Goal: Information Seeking & Learning: Learn about a topic

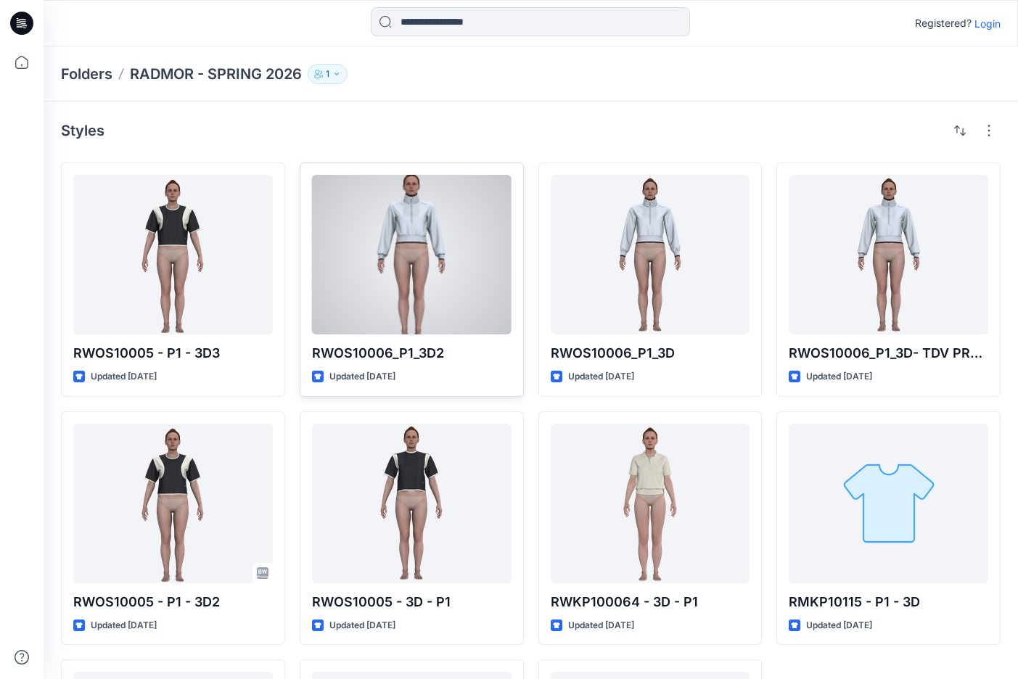
click at [407, 228] on div at bounding box center [411, 255] width 199 height 160
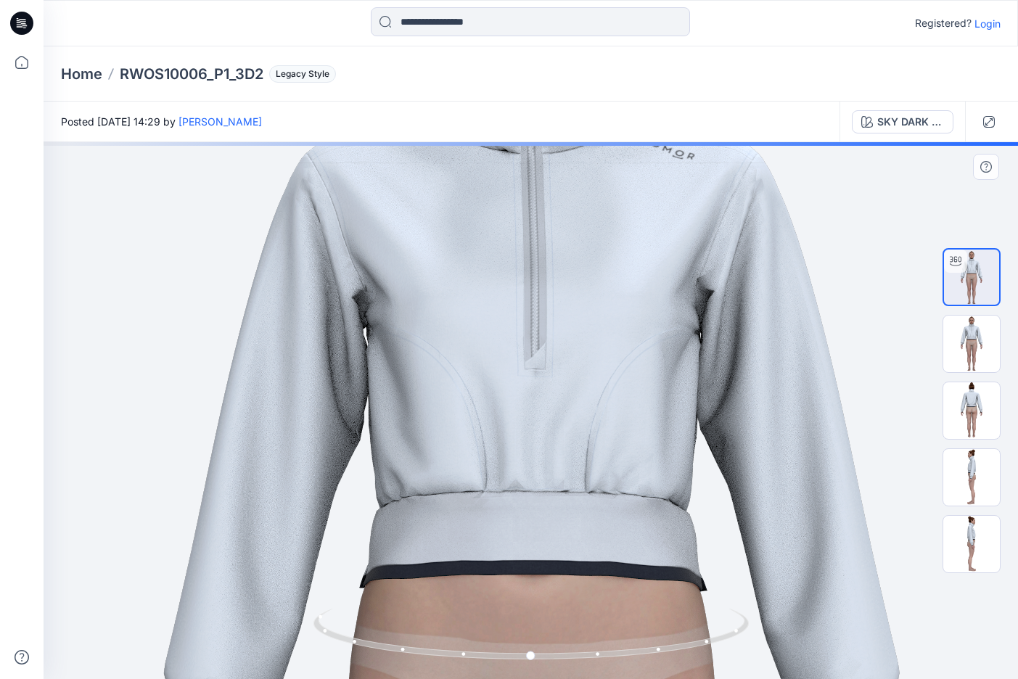
drag, startPoint x: 551, startPoint y: 279, endPoint x: 552, endPoint y: 570, distance: 290.8
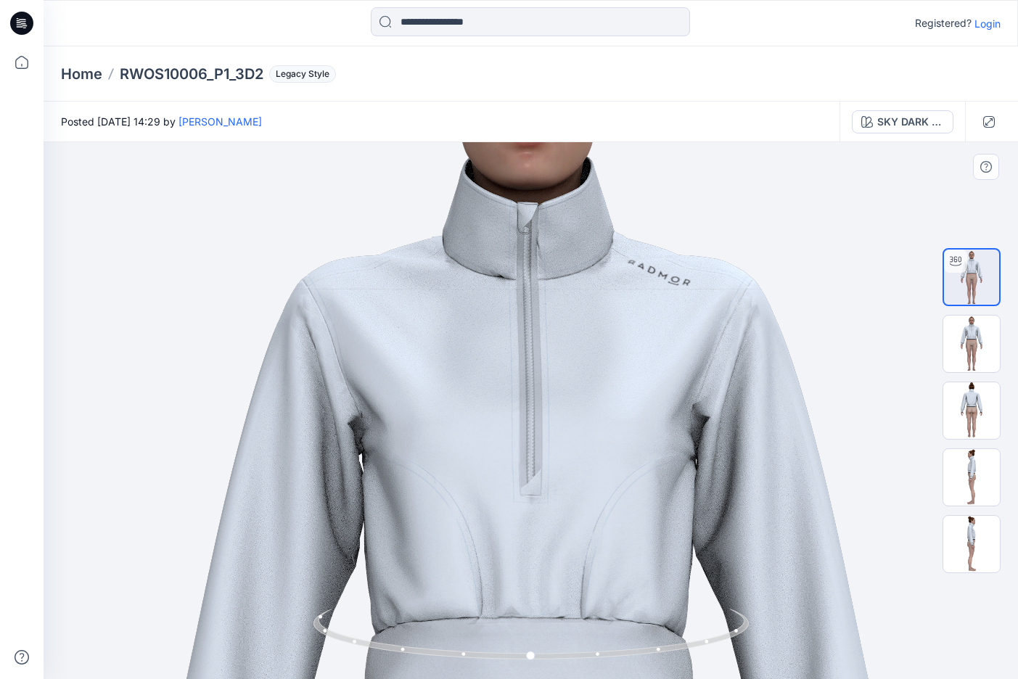
drag, startPoint x: 556, startPoint y: 463, endPoint x: 551, endPoint y: 582, distance: 119.8
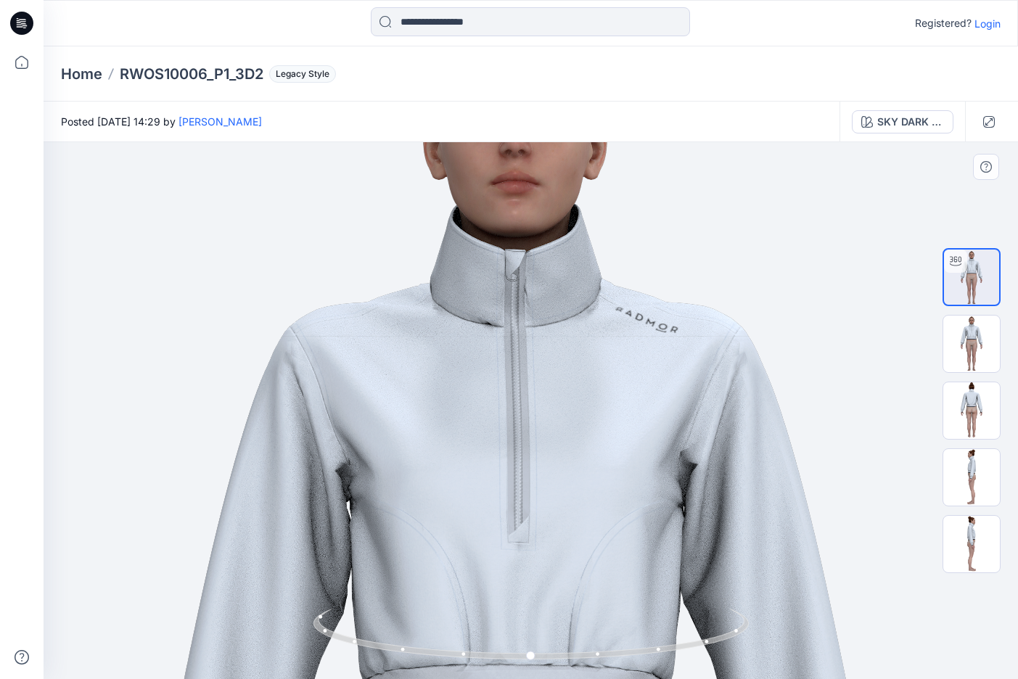
drag, startPoint x: 480, startPoint y: 393, endPoint x: 469, endPoint y: 445, distance: 53.5
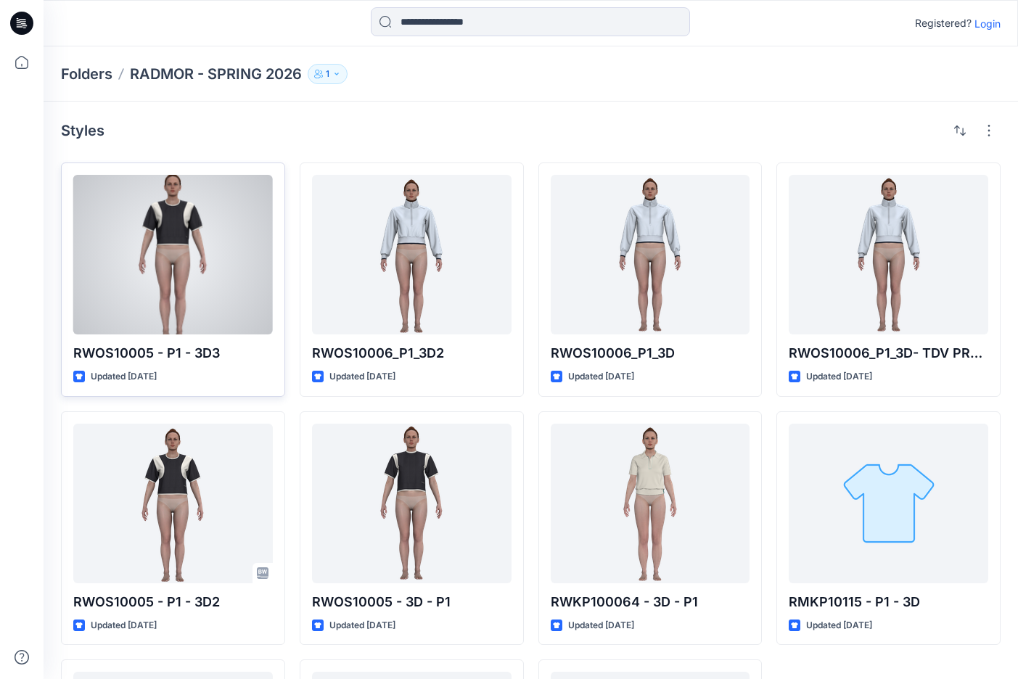
click at [180, 223] on div at bounding box center [172, 255] width 199 height 160
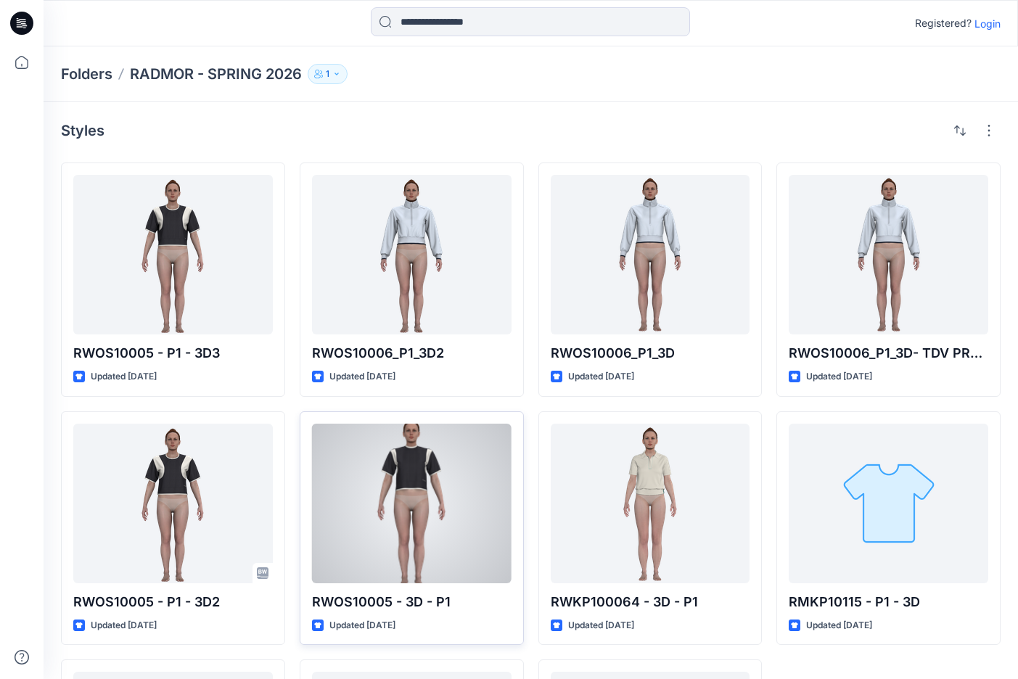
click at [412, 486] on div at bounding box center [411, 504] width 199 height 160
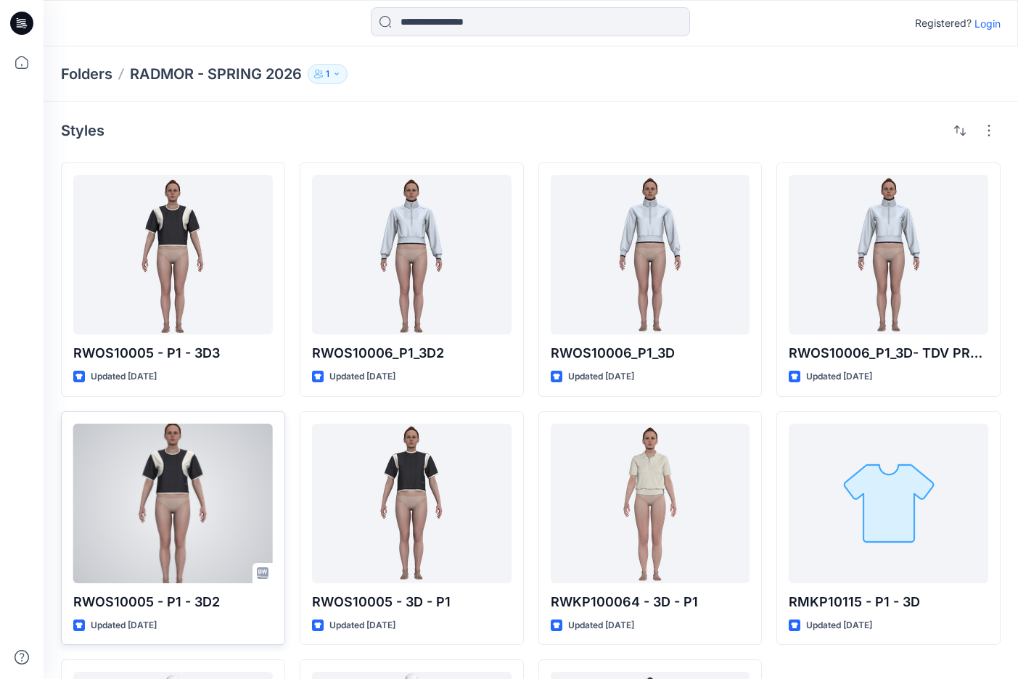
click at [173, 467] on div at bounding box center [172, 504] width 199 height 160
